Goal: Contribute content

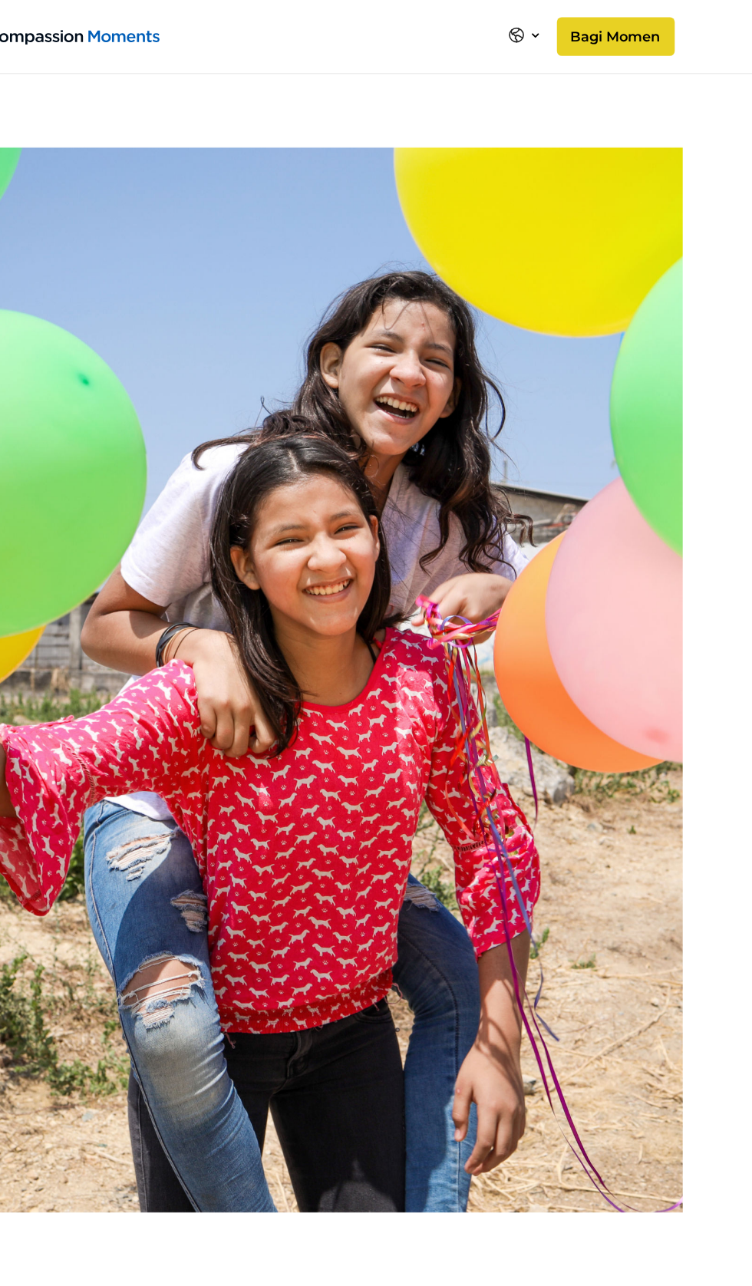
scroll to position [968, 0]
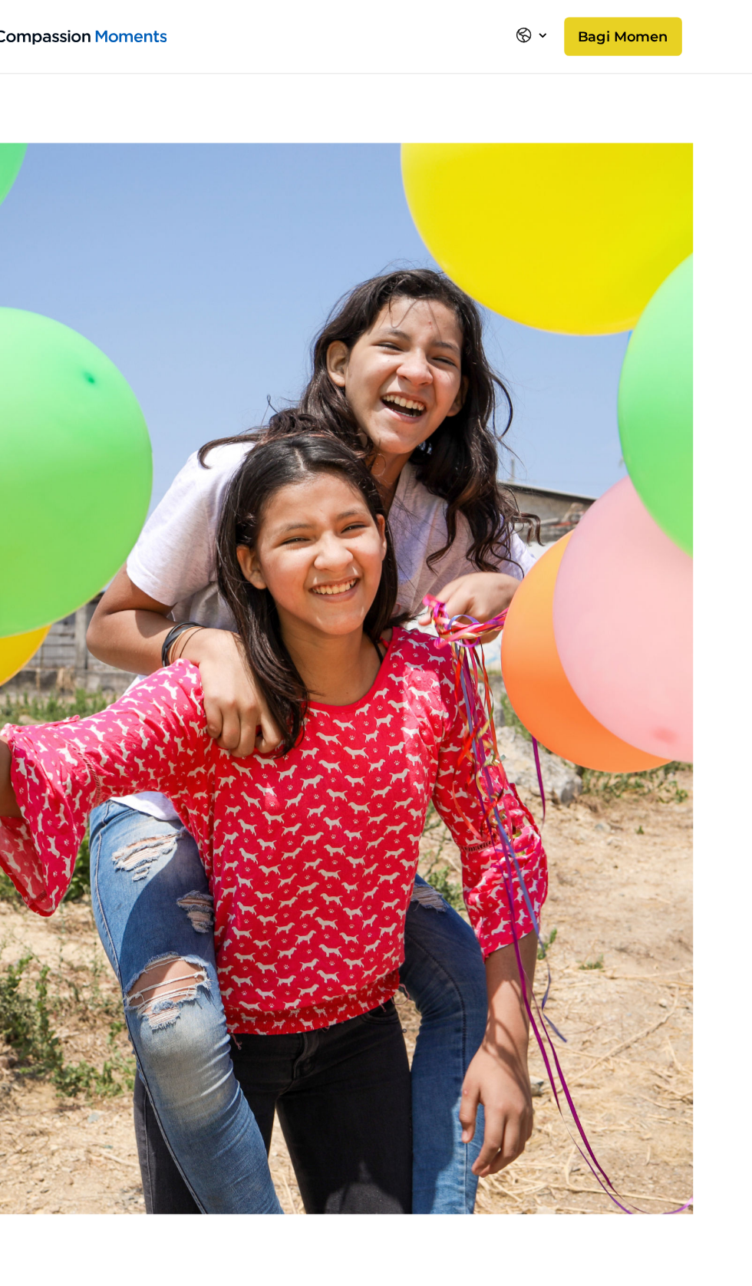
click at [543, 27] on icon at bounding box center [540, 27] width 5 height 5
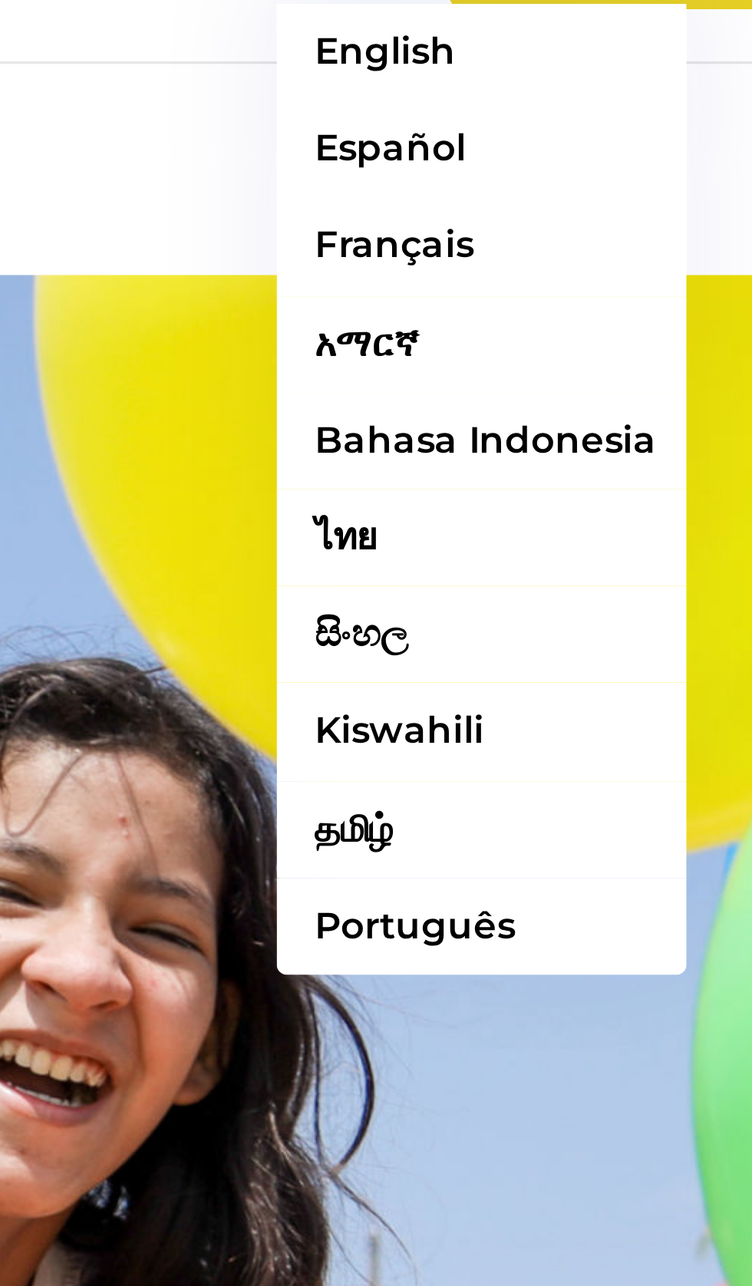
click at [597, 175] on link "Bahasa Indonesia" at bounding box center [563, 177] width 121 height 28
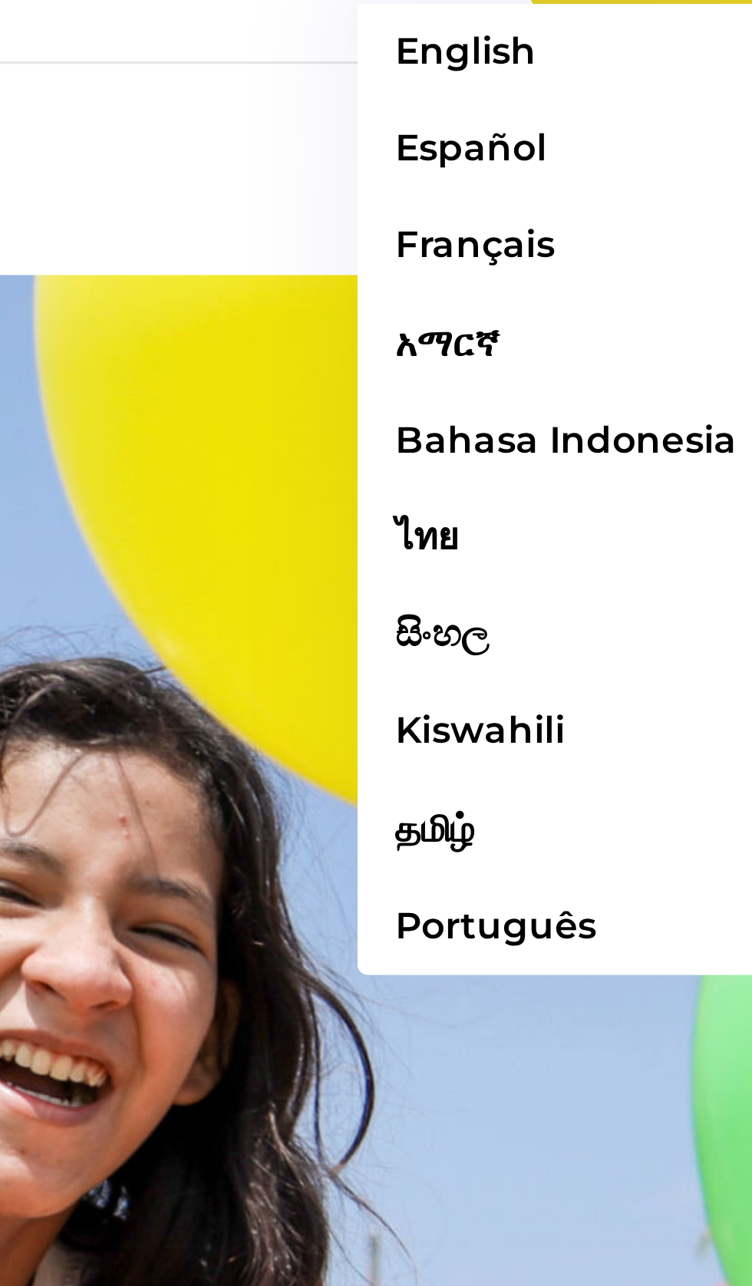
click at [590, 177] on link "Bahasa Indonesia" at bounding box center [587, 177] width 121 height 28
click at [595, 180] on link "Bahasa Indonesia" at bounding box center [587, 177] width 121 height 28
click at [608, 179] on link "Bahasa Indonesia" at bounding box center [587, 177] width 121 height 28
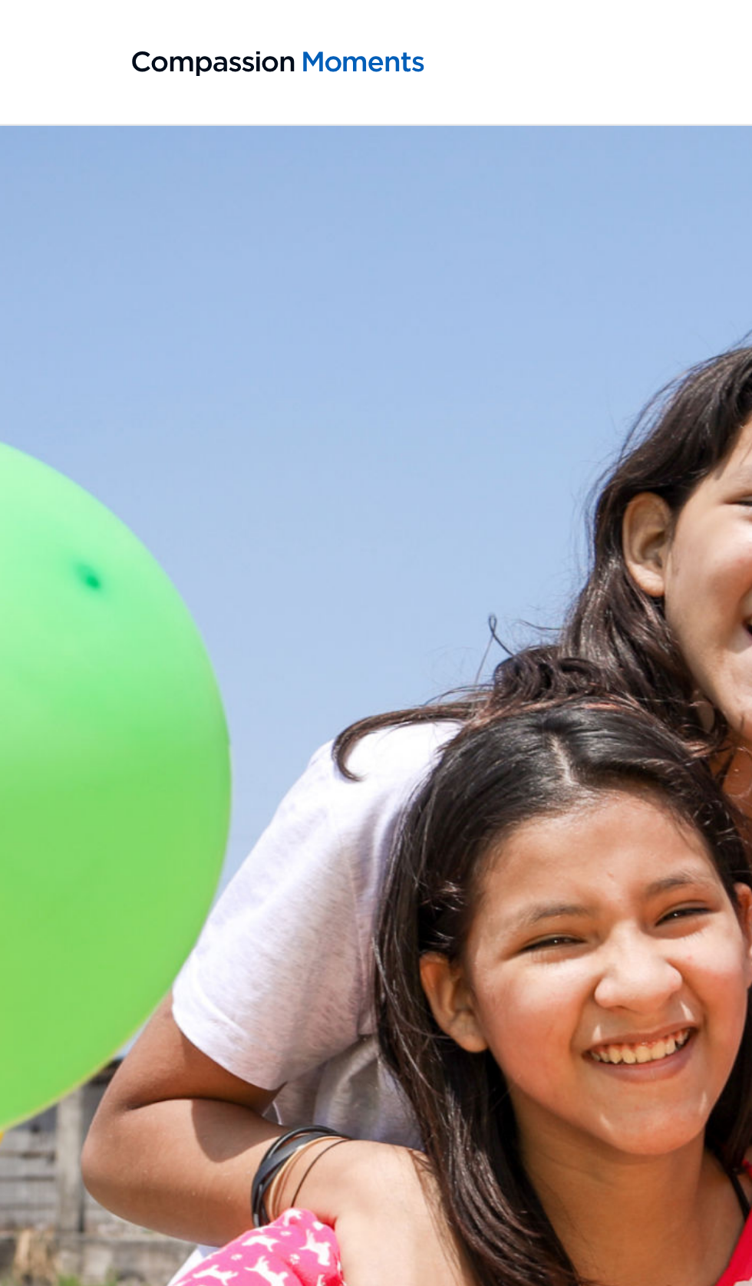
scroll to position [259, 0]
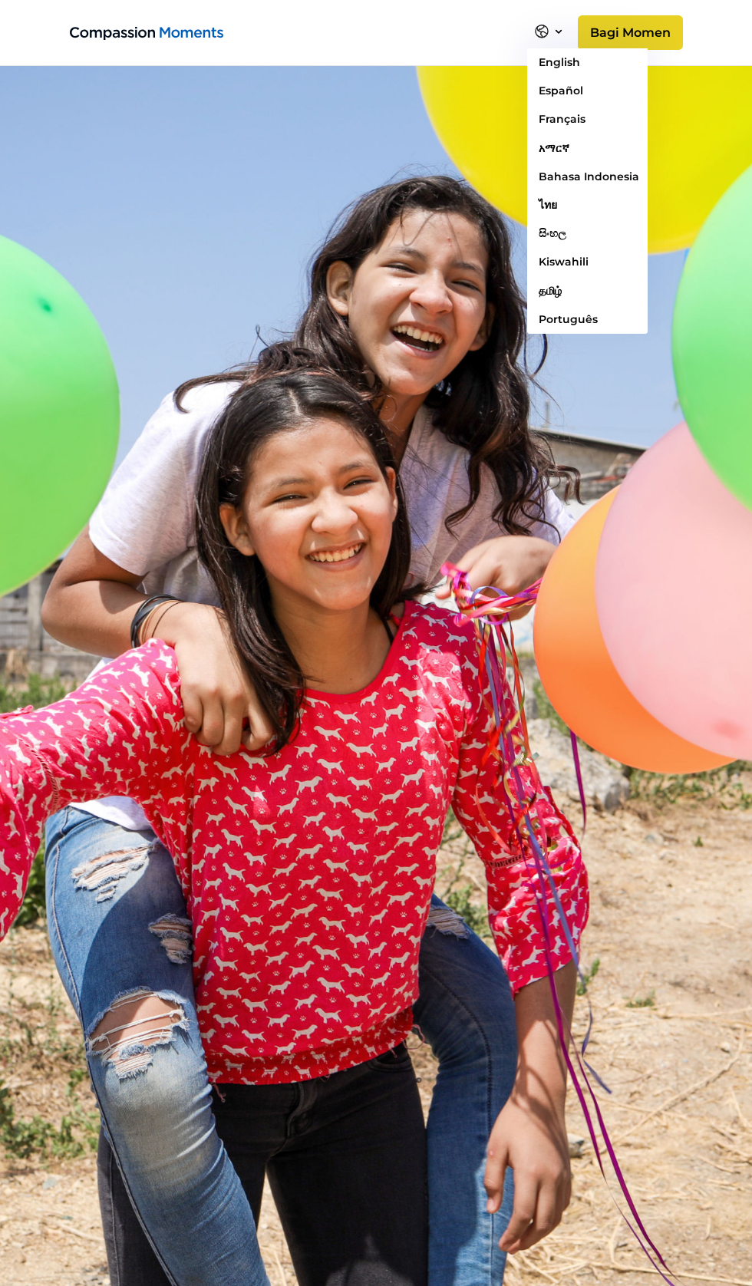
click at [628, 176] on link "Bahasa Indonesia" at bounding box center [587, 177] width 121 height 28
click at [626, 176] on link "Bahasa Indonesia" at bounding box center [587, 177] width 121 height 28
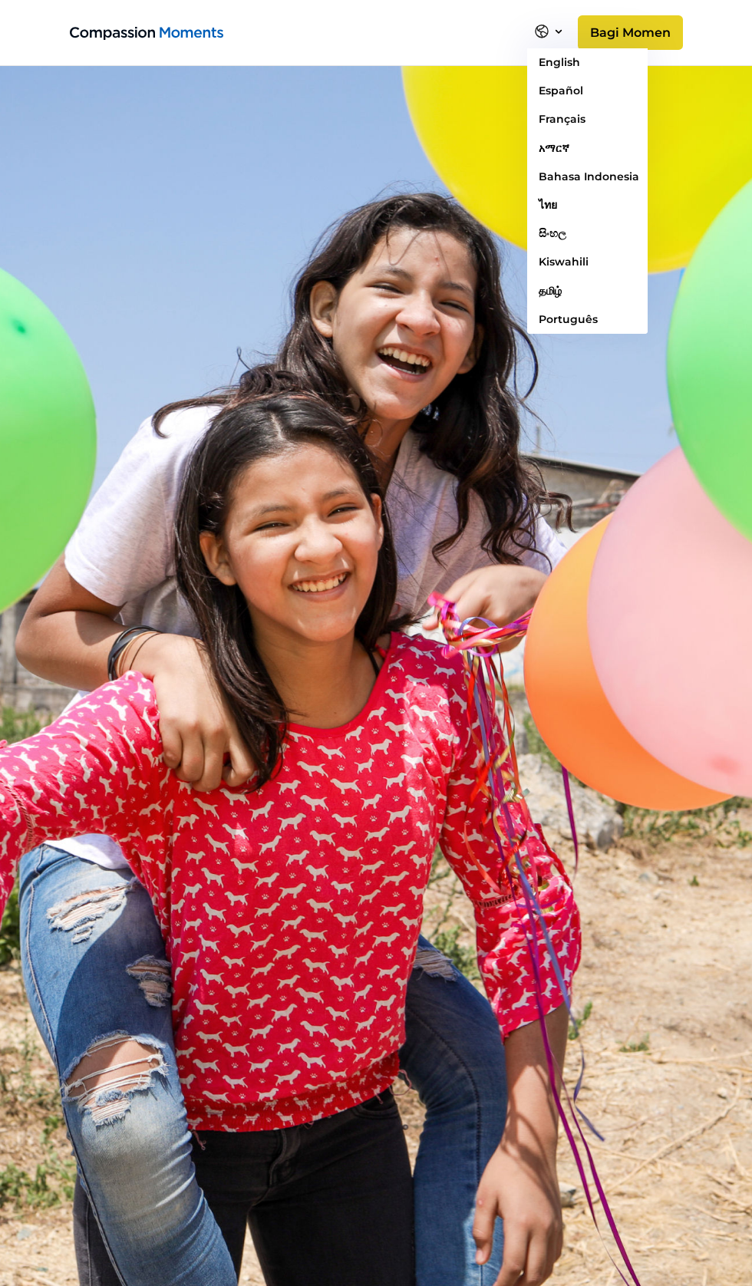
scroll to position [0, 0]
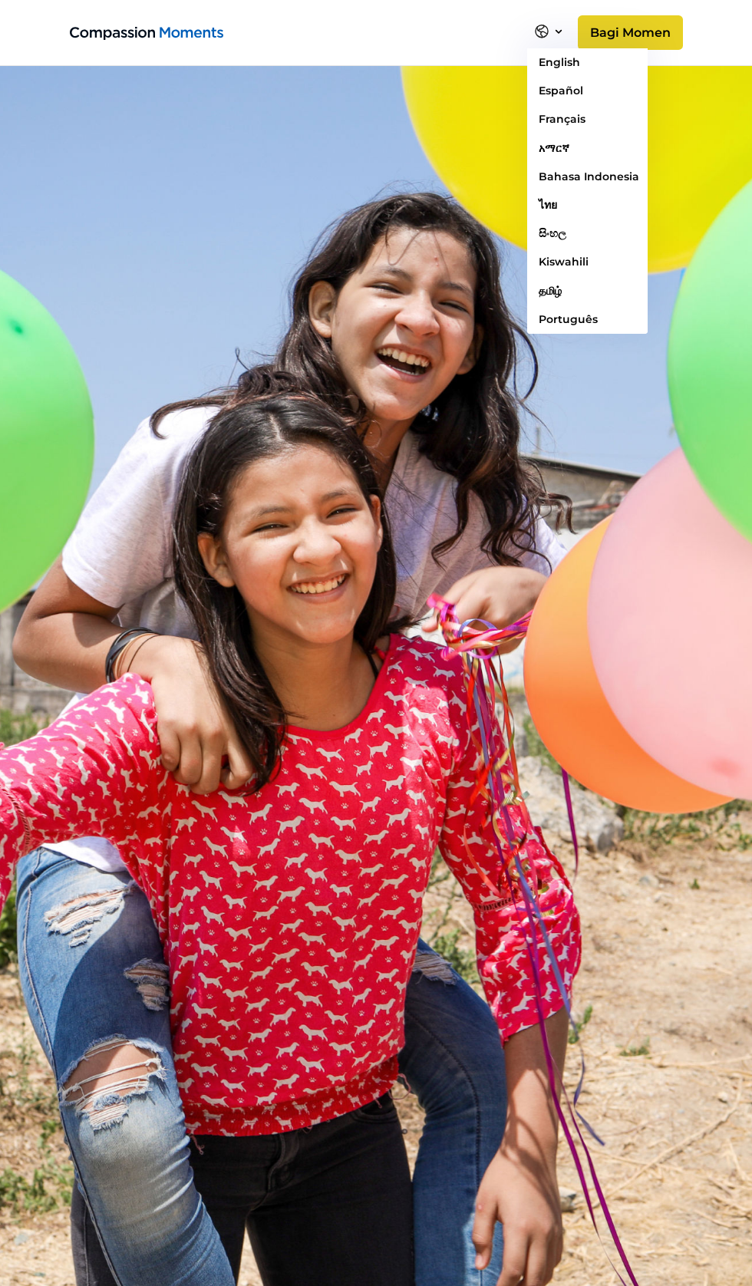
click at [628, 177] on link "Bahasa Indonesia" at bounding box center [587, 177] width 121 height 28
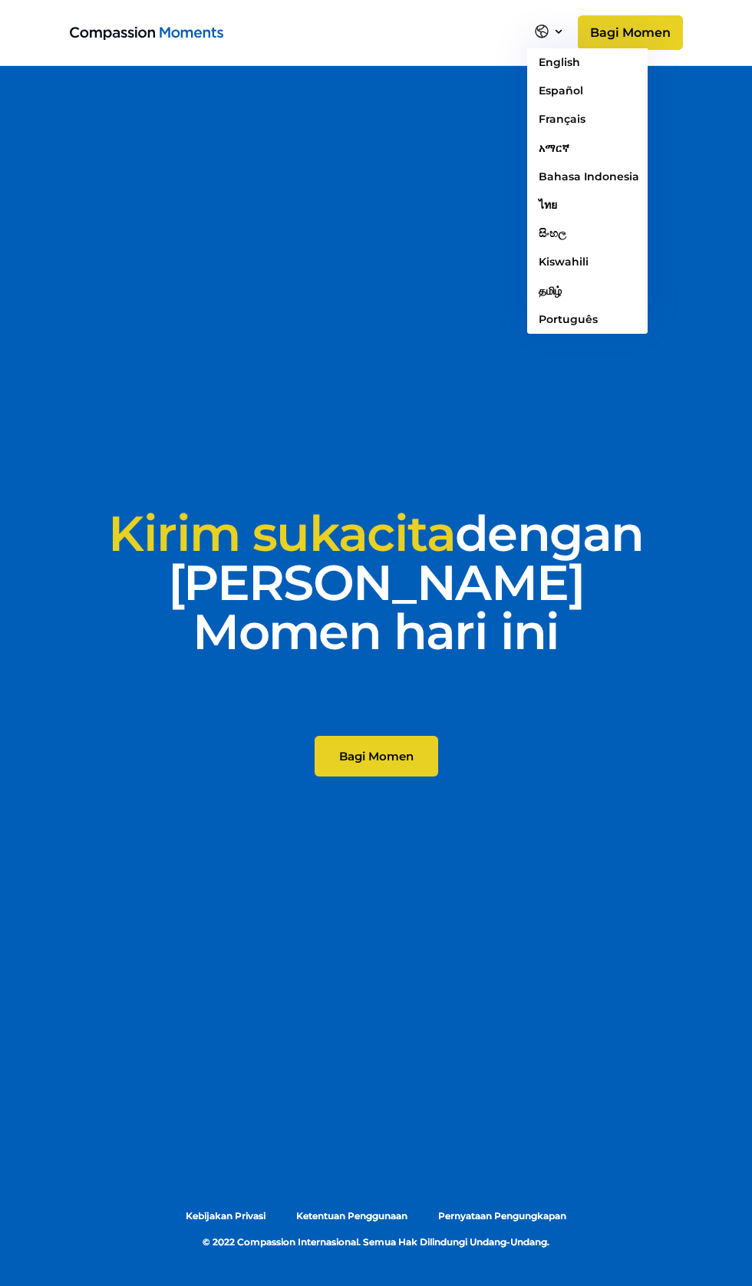
scroll to position [14296, 0]
click at [402, 776] on link "Bagi Momen" at bounding box center [377, 756] width 124 height 41
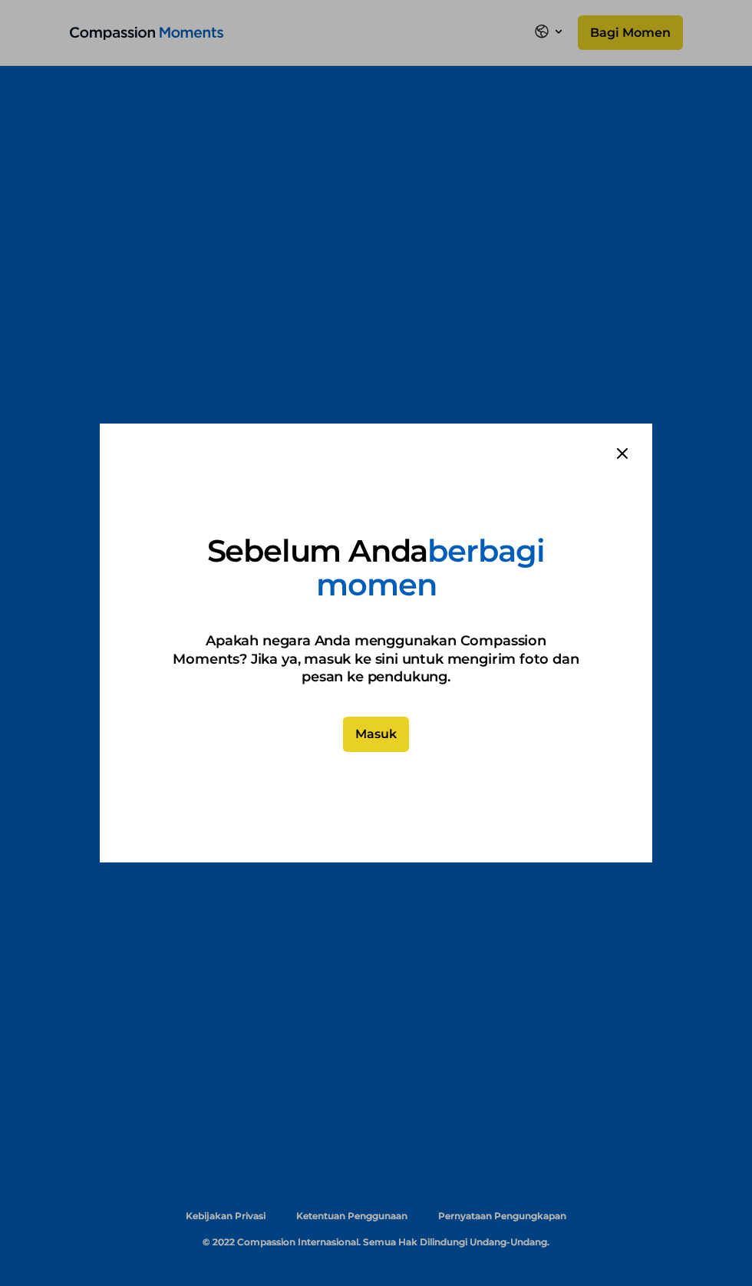
click at [429, 738] on div "Sebelum Anda berbagi momen Apakah negara Anda menggunakan Compassion Moments? J…" at bounding box center [376, 643] width 552 height 439
click at [384, 734] on link "Masuk" at bounding box center [376, 734] width 66 height 35
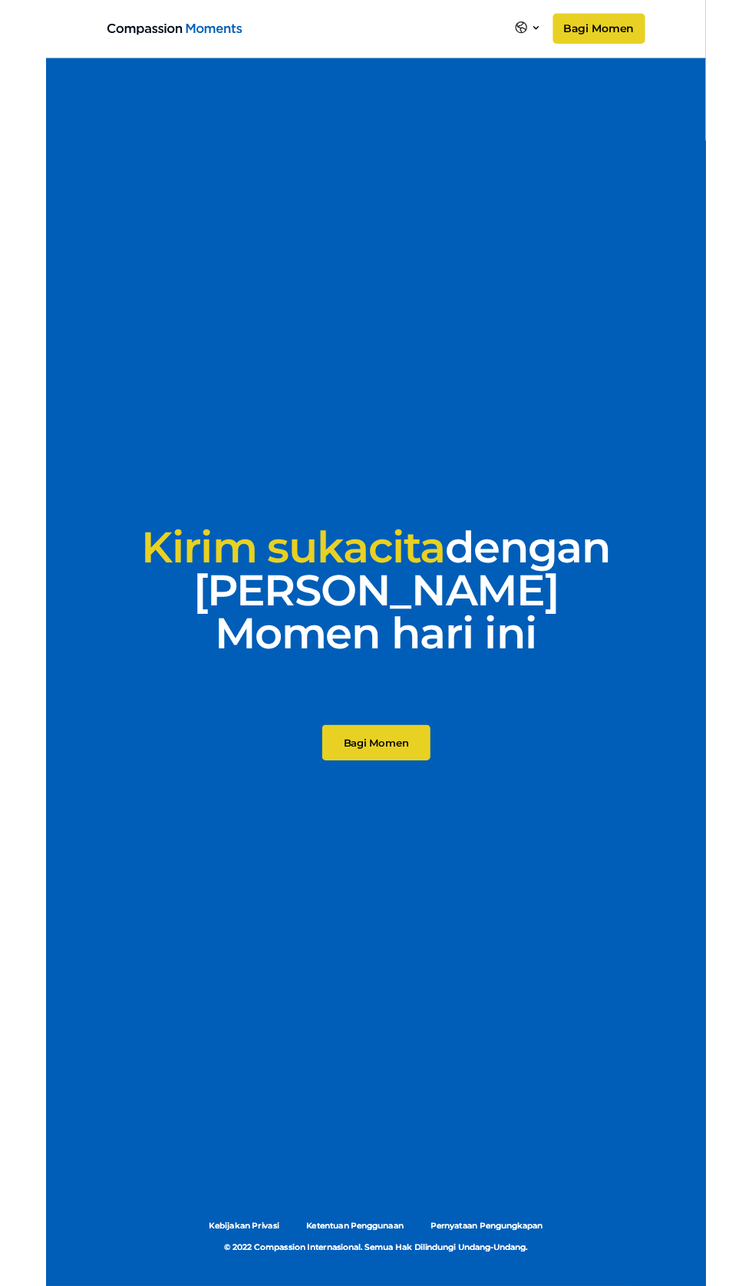
scroll to position [14470, 0]
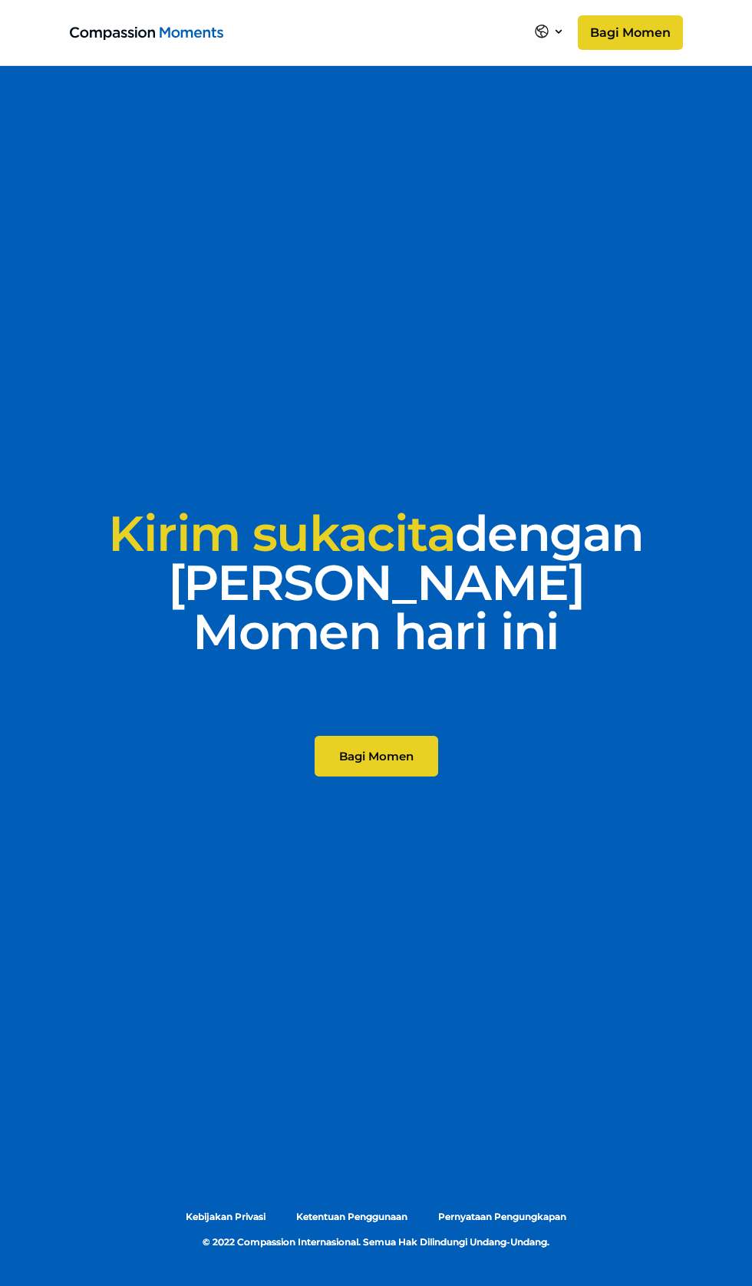
click at [402, 776] on link "Bagi Momen" at bounding box center [377, 756] width 124 height 41
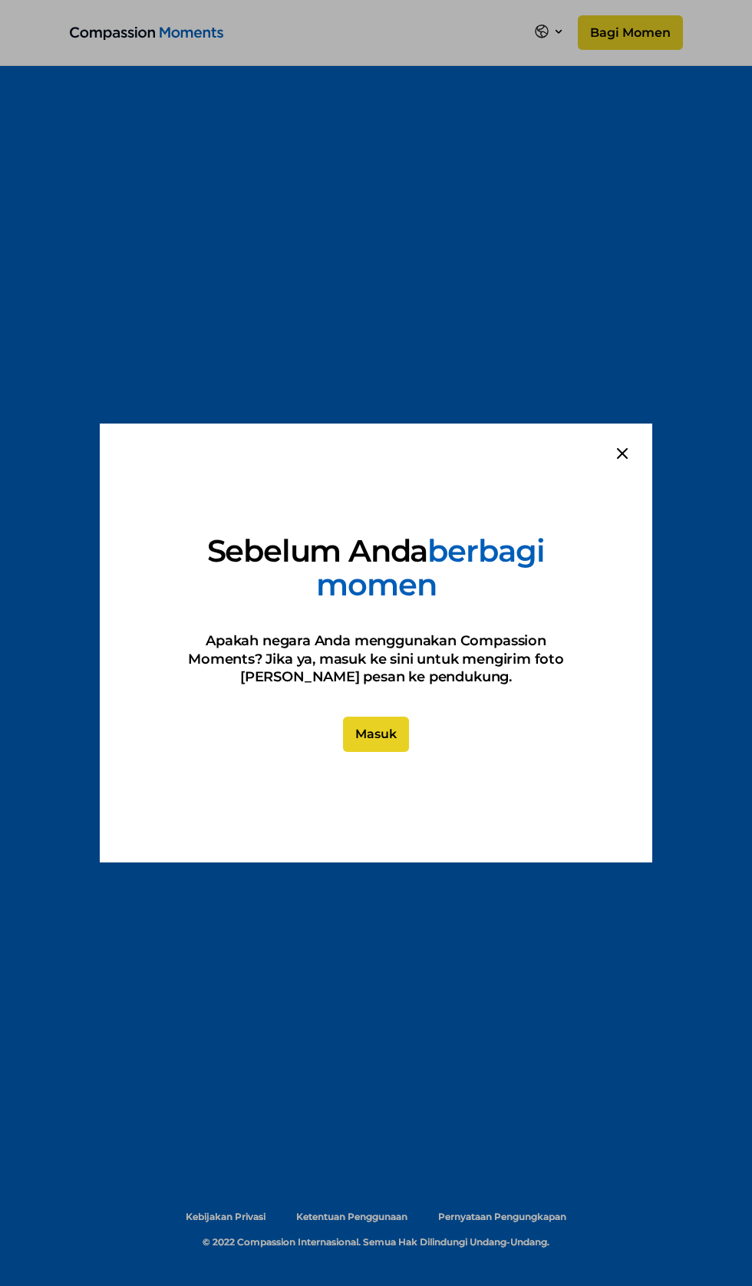
click at [384, 737] on link "Masuk" at bounding box center [376, 734] width 66 height 35
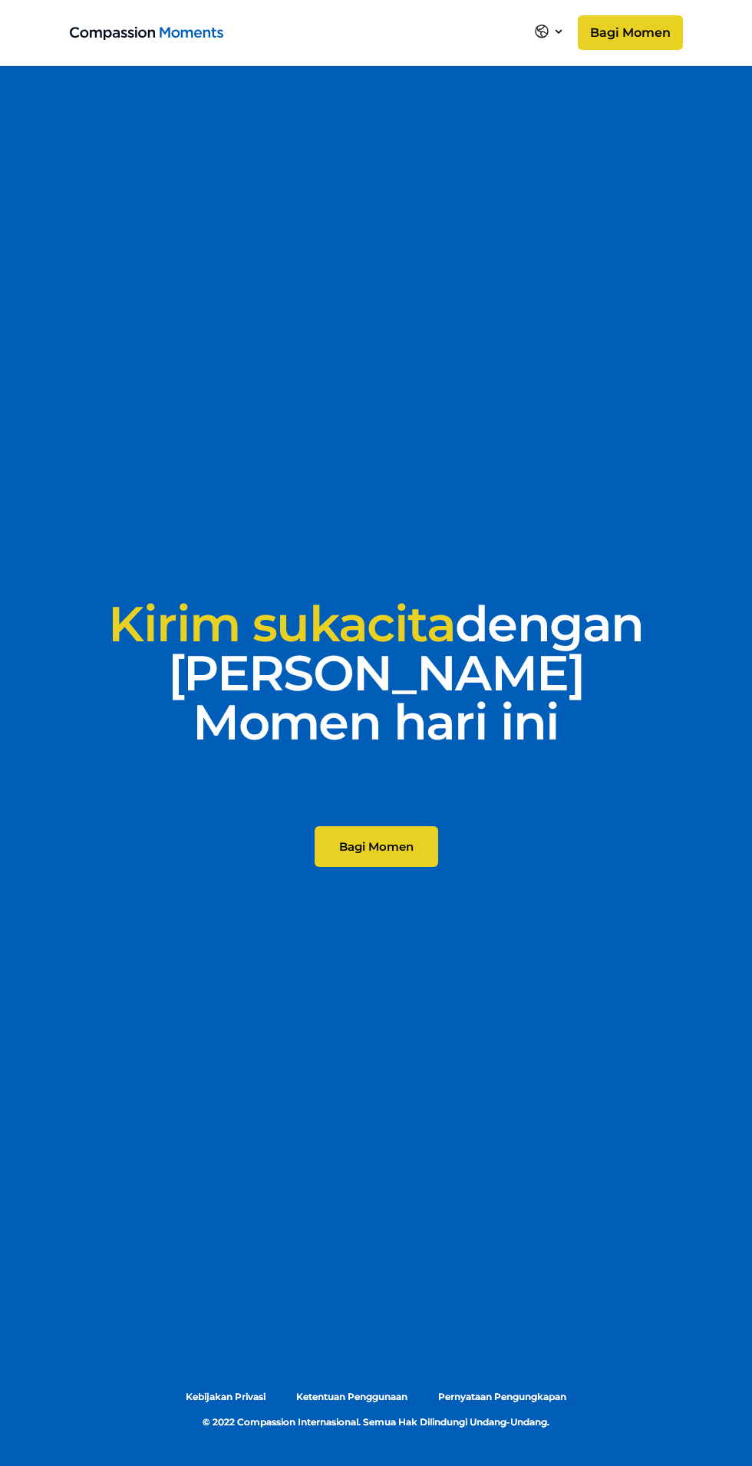
scroll to position [16044, 0]
click at [408, 826] on link "Bagi Momen" at bounding box center [377, 846] width 124 height 41
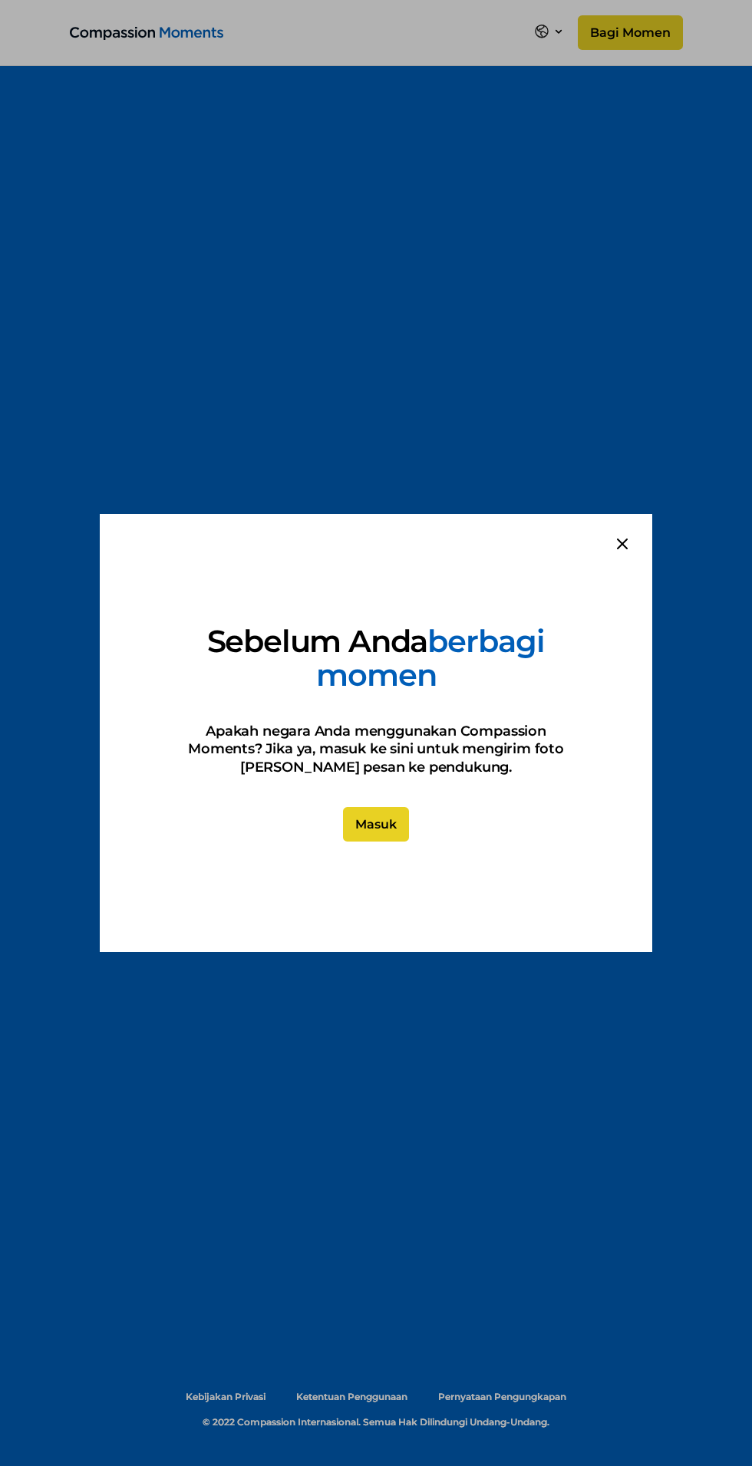
click at [394, 823] on link "Masuk" at bounding box center [376, 824] width 66 height 35
